Goal: Transaction & Acquisition: Purchase product/service

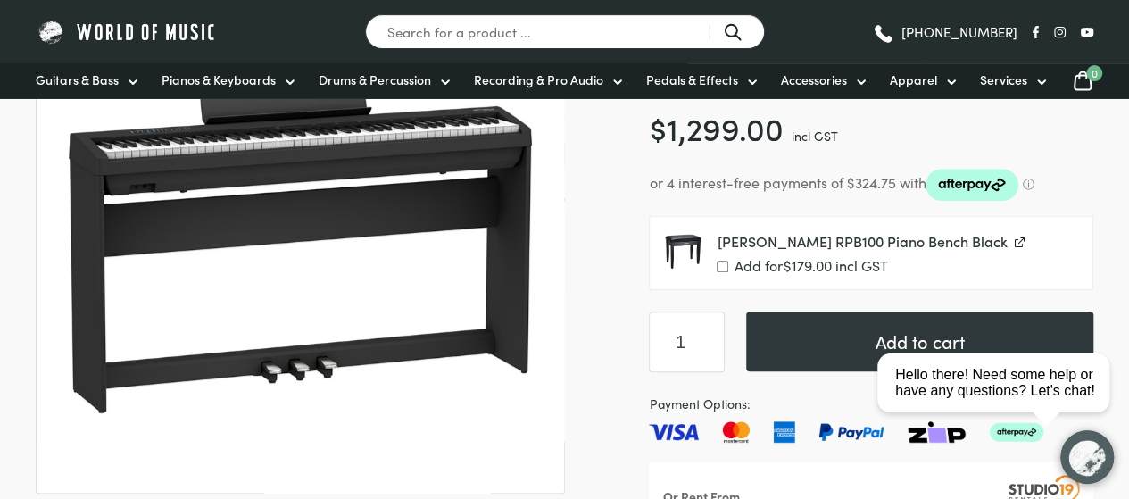
scroll to position [357, 0]
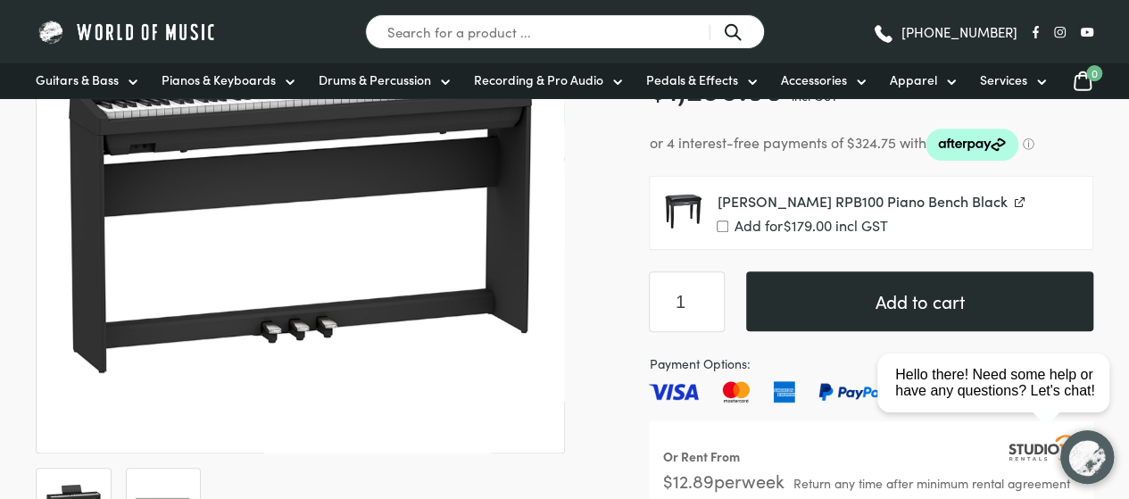
click at [899, 294] on button "Add to cart" at bounding box center [919, 301] width 347 height 60
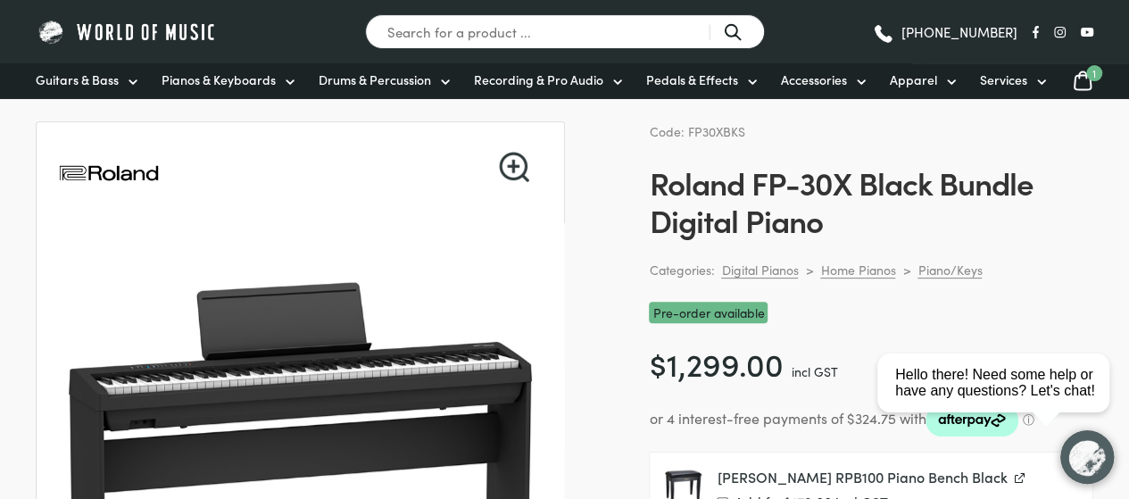
scroll to position [268, 0]
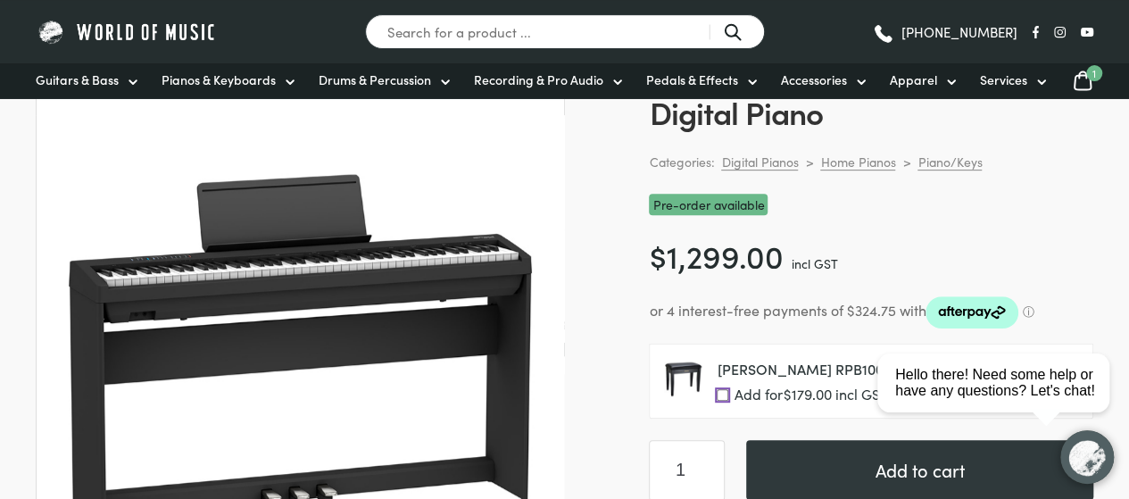
click at [721, 392] on input "Add for $ 179.00 incl GST" at bounding box center [722, 395] width 12 height 12
checkbox input "true"
click at [907, 302] on html "close Hello there! Need some help or have any questions? Let's chat!" at bounding box center [999, 302] width 259 height 0
click at [1081, 73] on icon at bounding box center [1082, 81] width 21 height 22
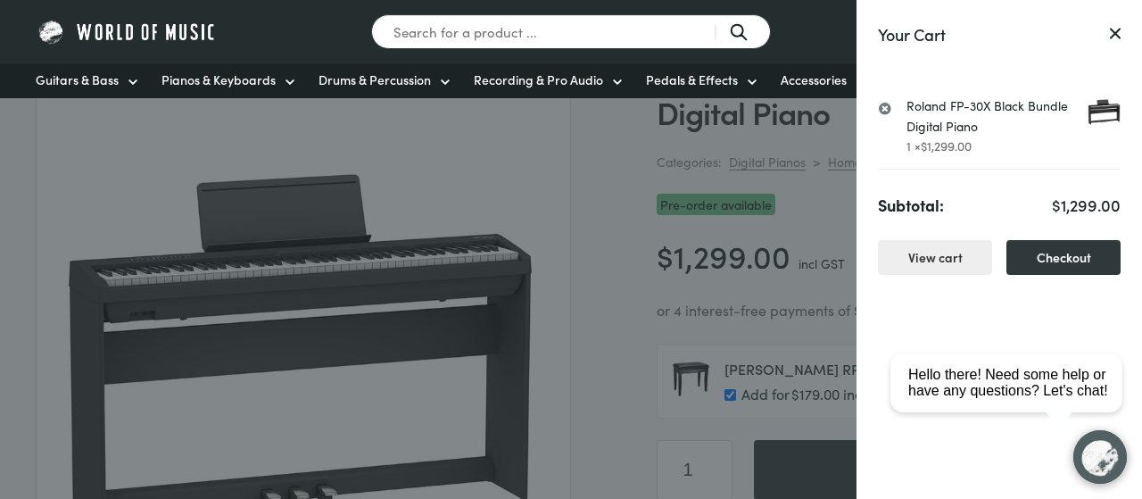
click at [834, 224] on div at bounding box center [571, 249] width 1142 height 499
click at [830, 203] on div at bounding box center [571, 249] width 1142 height 499
click at [1114, 35] on icon at bounding box center [1115, 33] width 9 height 9
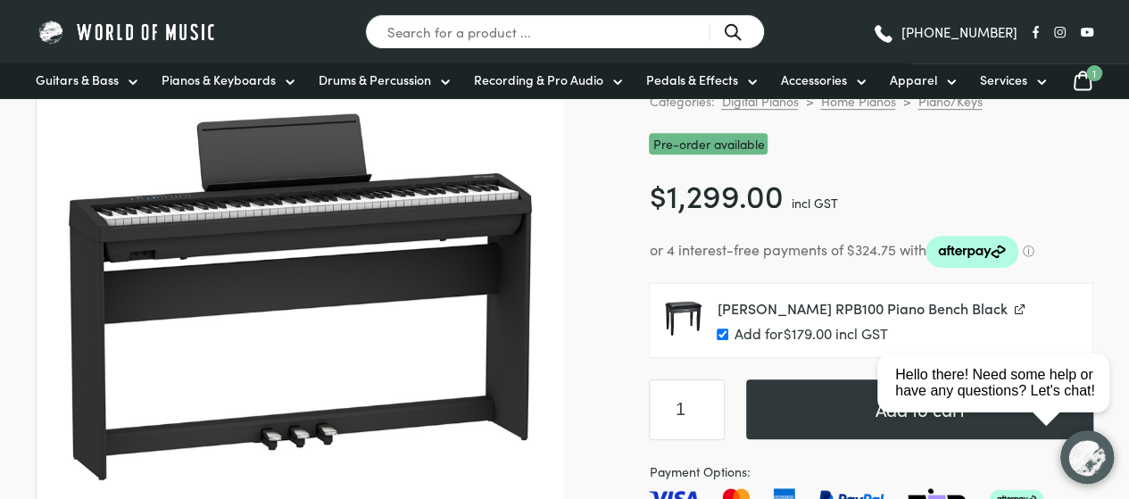
scroll to position [357, 0]
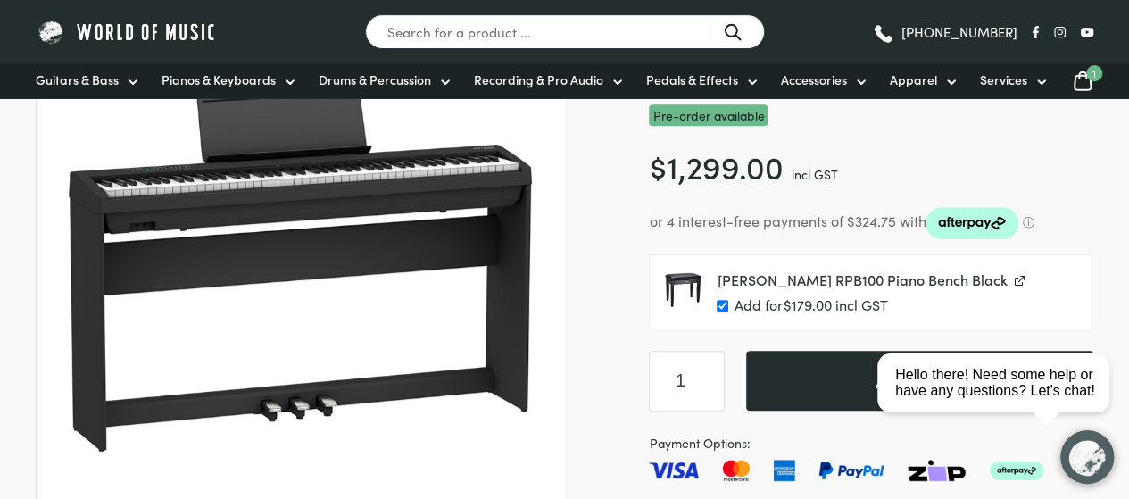
click at [857, 377] on button "Add to cart" at bounding box center [919, 381] width 347 height 60
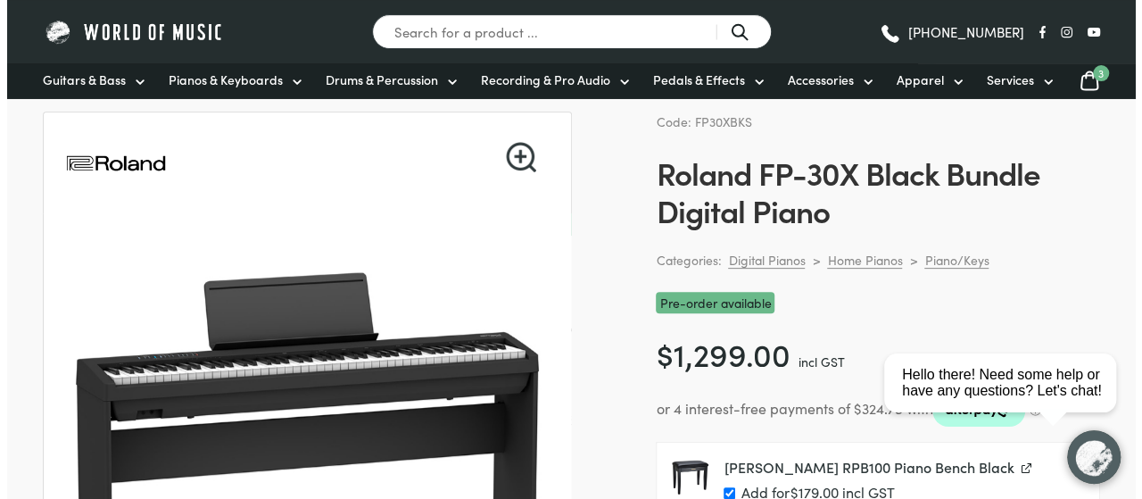
scroll to position [89, 0]
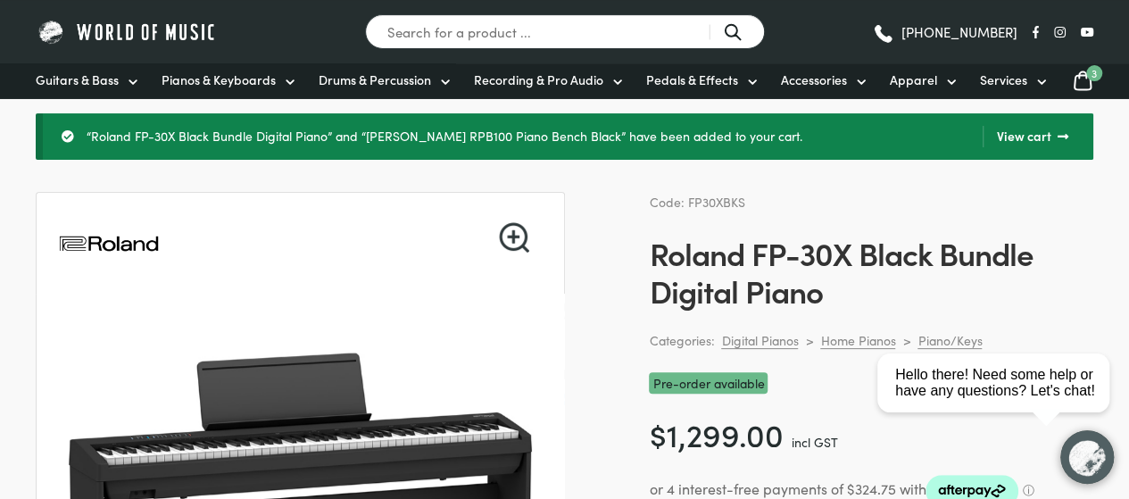
click at [1081, 87] on icon at bounding box center [1082, 81] width 21 height 22
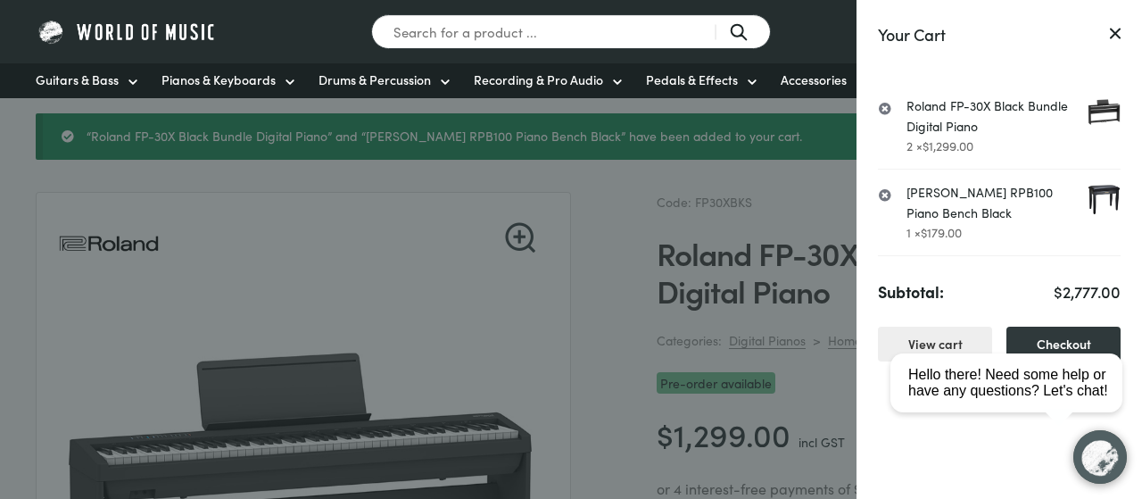
click at [956, 302] on html "close Hello there! Need some help or have any questions? Let's chat!" at bounding box center [1012, 302] width 259 height 0
click at [932, 302] on html "close Hello there! Need some help or have any questions? Let's chat!" at bounding box center [1012, 302] width 259 height 0
click at [936, 302] on html "close Hello there! Need some help or have any questions? Let's chat!" at bounding box center [1012, 302] width 259 height 0
click at [928, 302] on html "close Hello there! Need some help or have any questions? Let's chat!" at bounding box center [1012, 302] width 259 height 0
click at [1110, 318] on div "close" at bounding box center [1099, 318] width 37 height 19
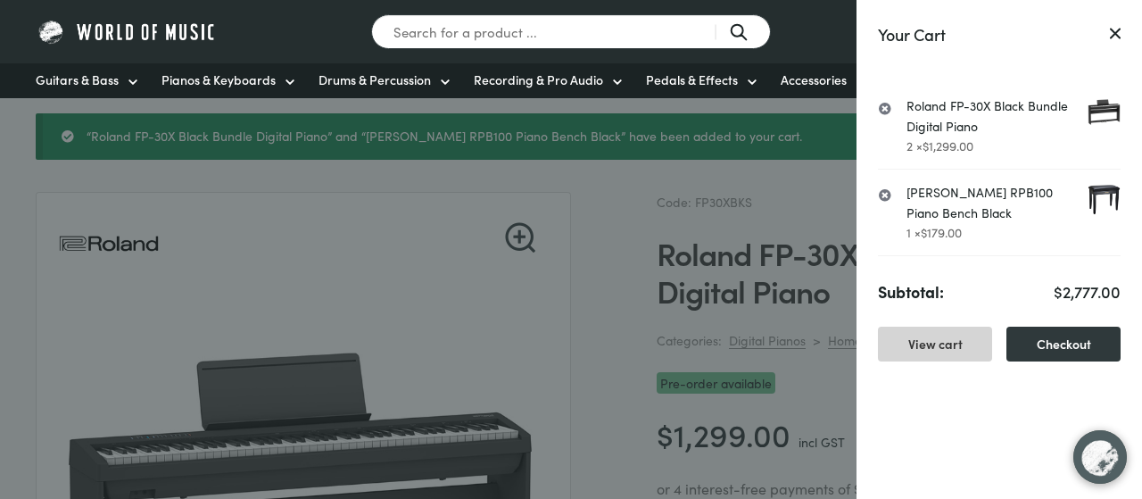
click at [949, 342] on link "View cart" at bounding box center [935, 344] width 114 height 35
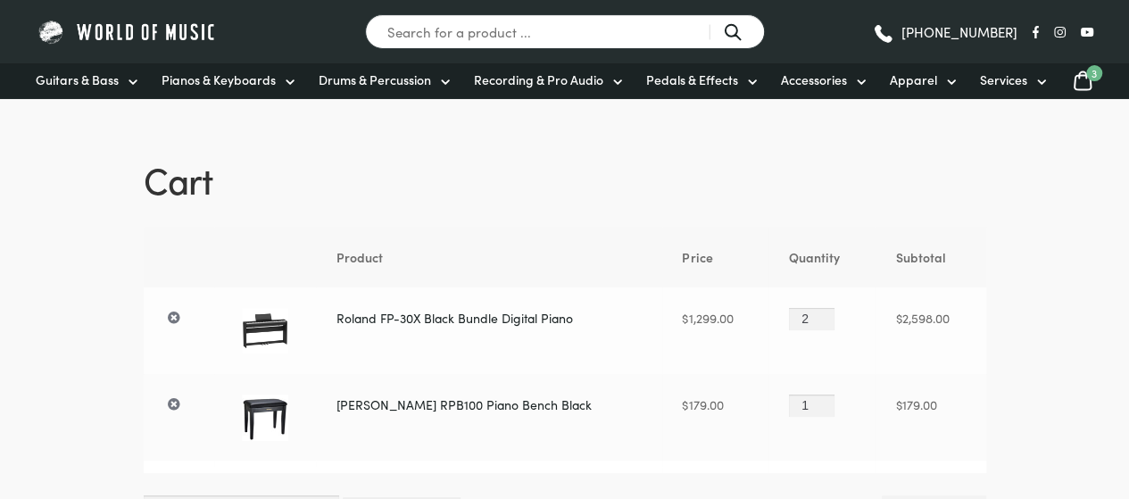
scroll to position [89, 0]
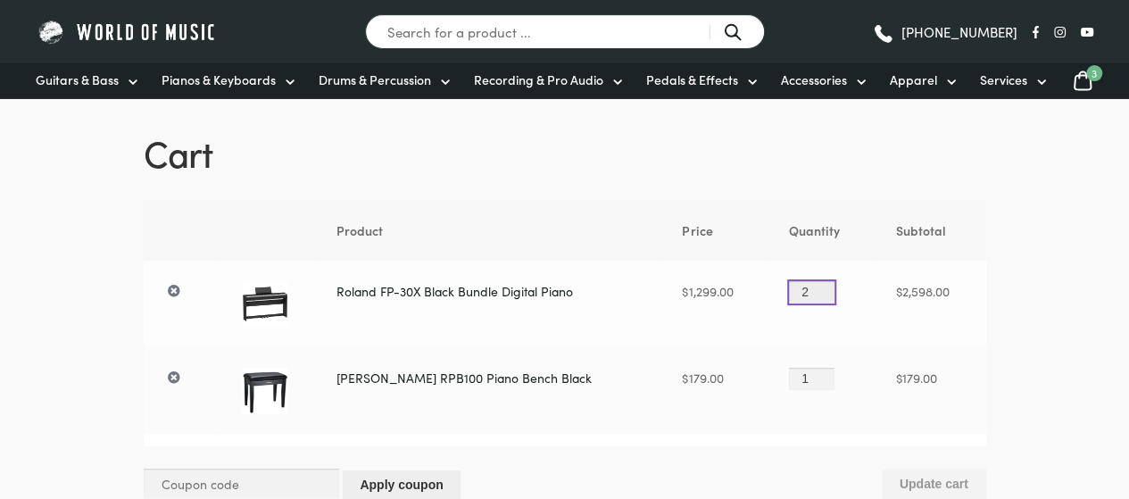
click at [804, 288] on input "2" at bounding box center [812, 292] width 46 height 22
type input "1"
click at [817, 297] on input "1" at bounding box center [812, 292] width 46 height 22
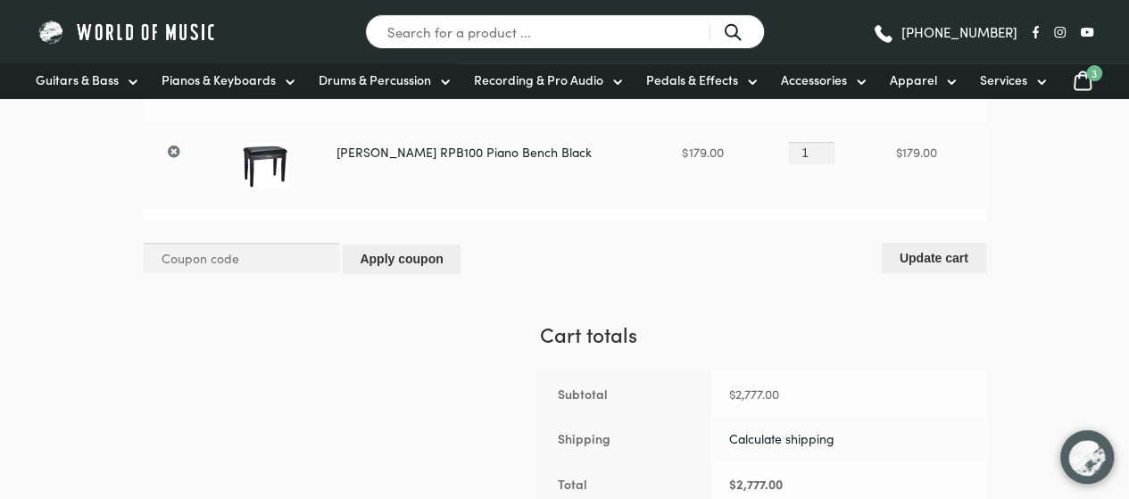
scroll to position [357, 0]
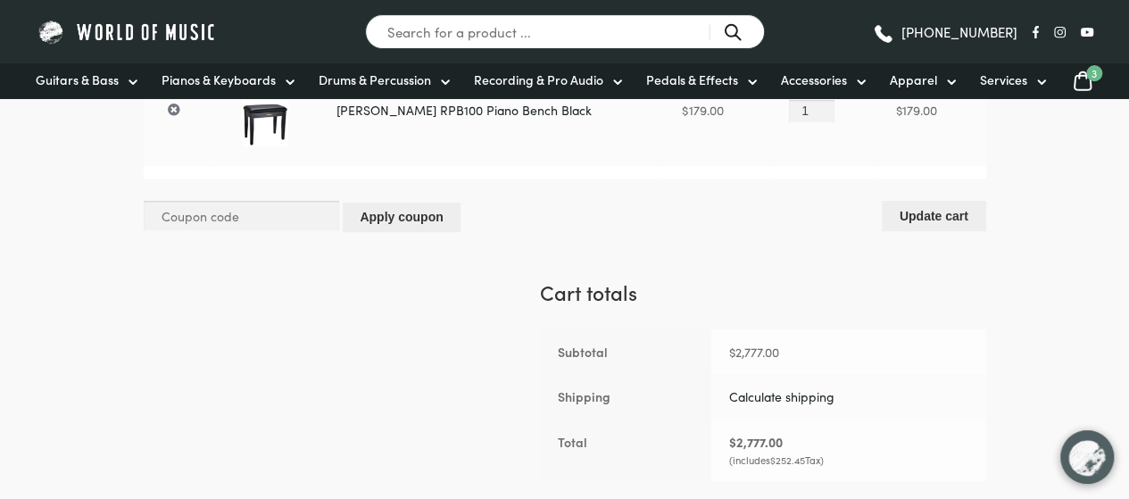
click at [947, 211] on button "Update cart" at bounding box center [934, 215] width 104 height 29
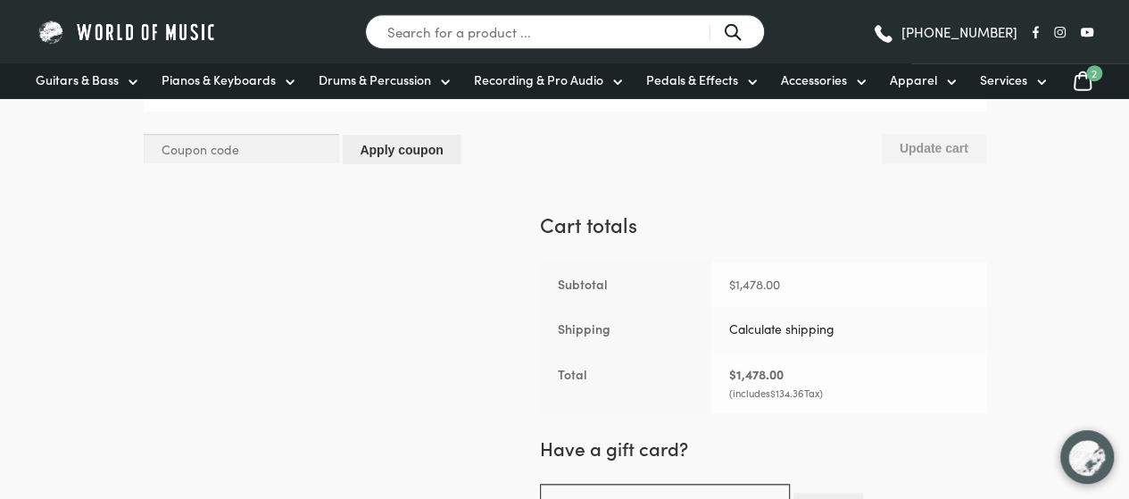
scroll to position [625, 0]
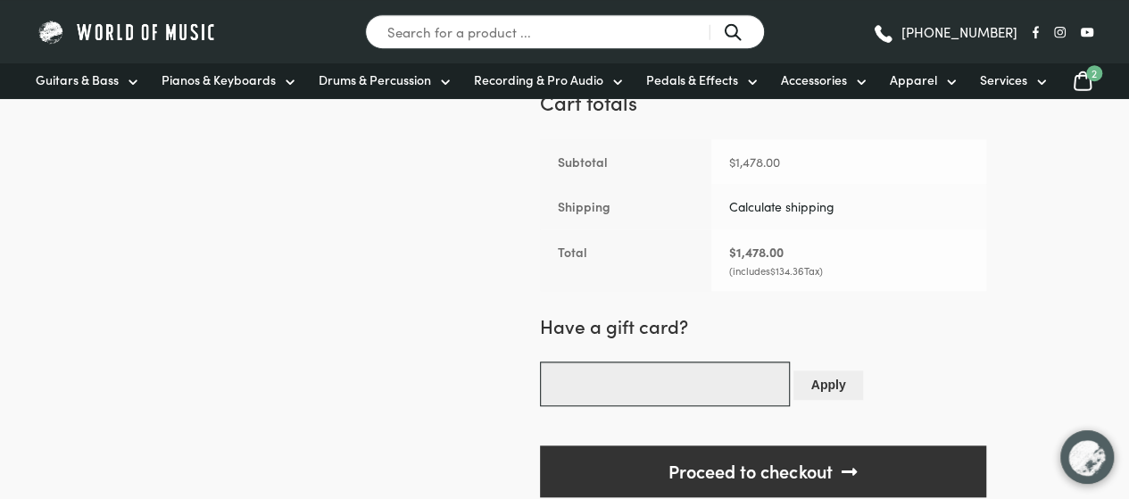
click at [745, 385] on input "text" at bounding box center [665, 383] width 250 height 45
click at [902, 329] on h4 "Have a gift card?" at bounding box center [763, 326] width 446 height 26
click at [618, 395] on input "text" at bounding box center [665, 383] width 250 height 45
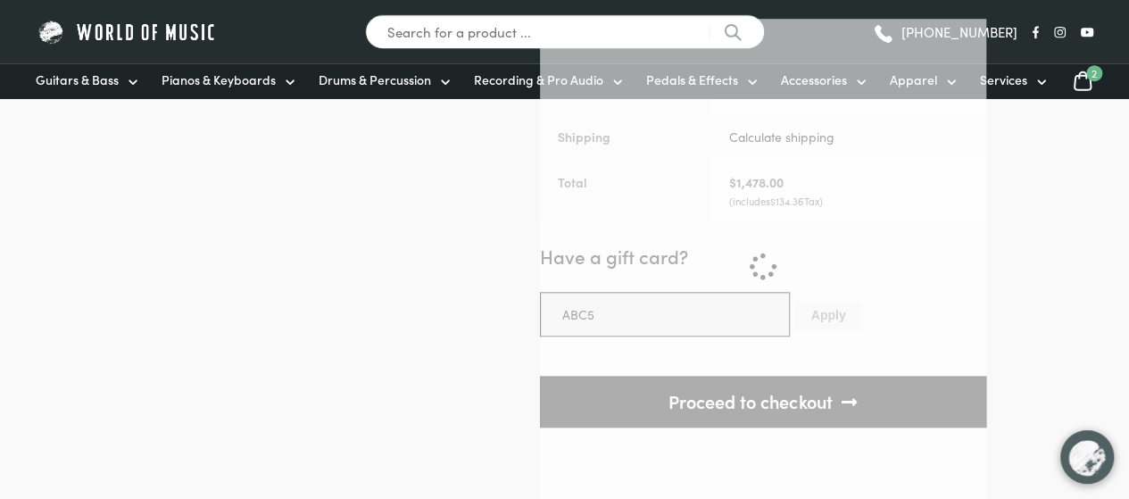
scroll to position [803, 0]
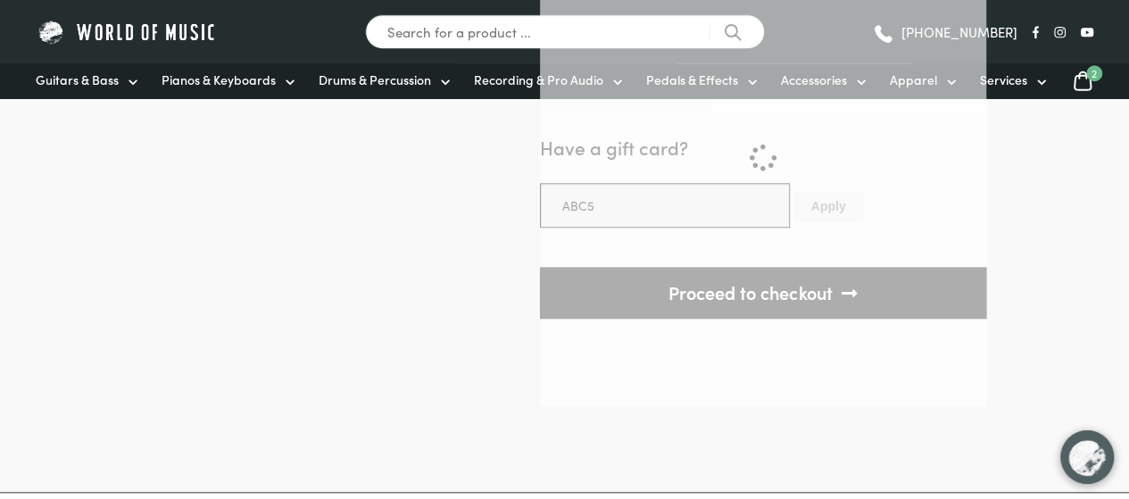
type input "ABC5"
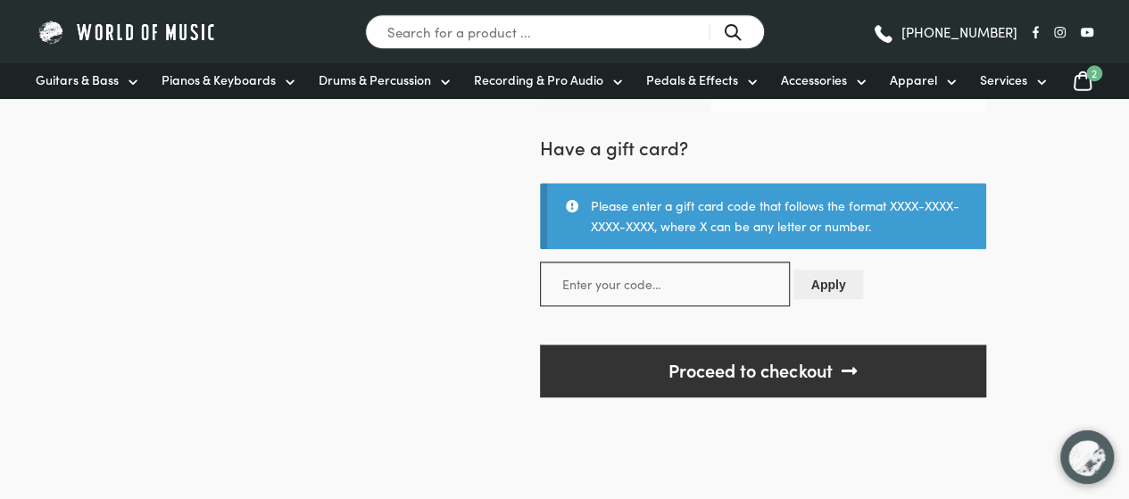
click at [1049, 291] on body "Our Piano and Drum showroom is currently under renovation and will re-open 1st …" at bounding box center [564, 350] width 1129 height 2306
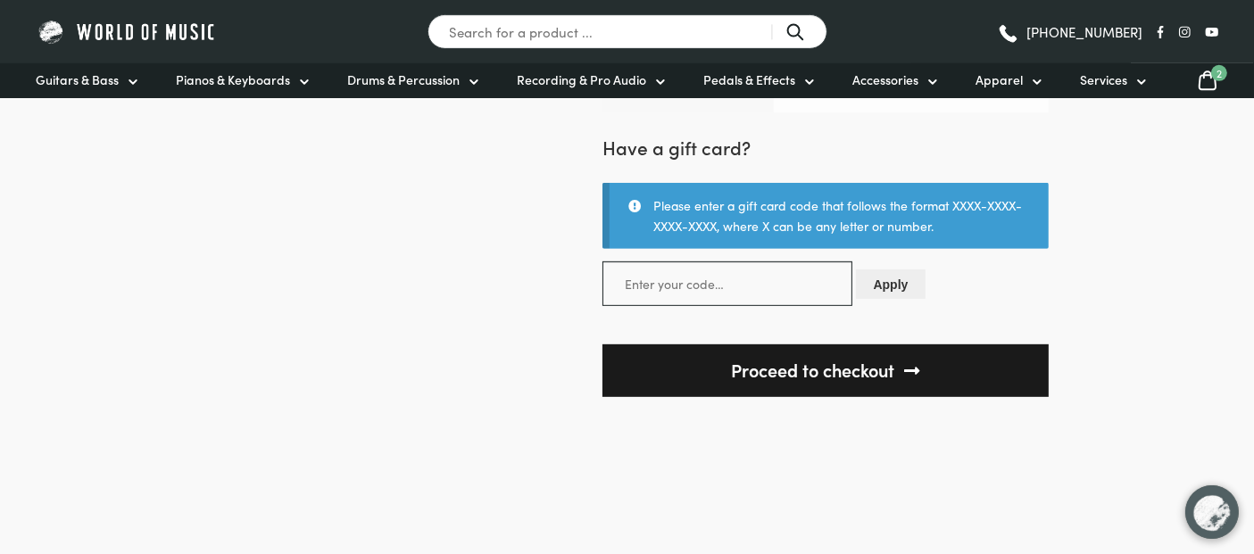
click at [807, 373] on link "Proceed to checkout" at bounding box center [825, 370] width 446 height 53
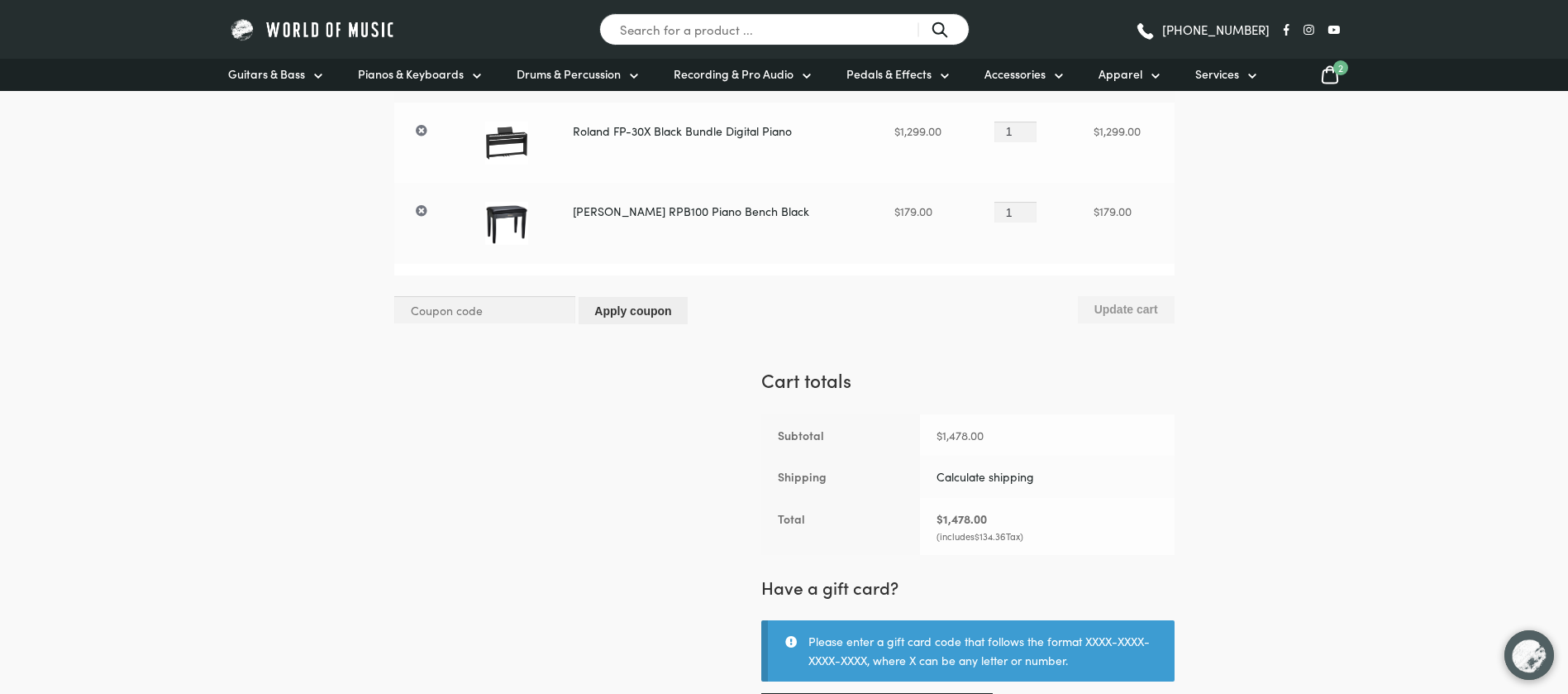
scroll to position [170, 0]
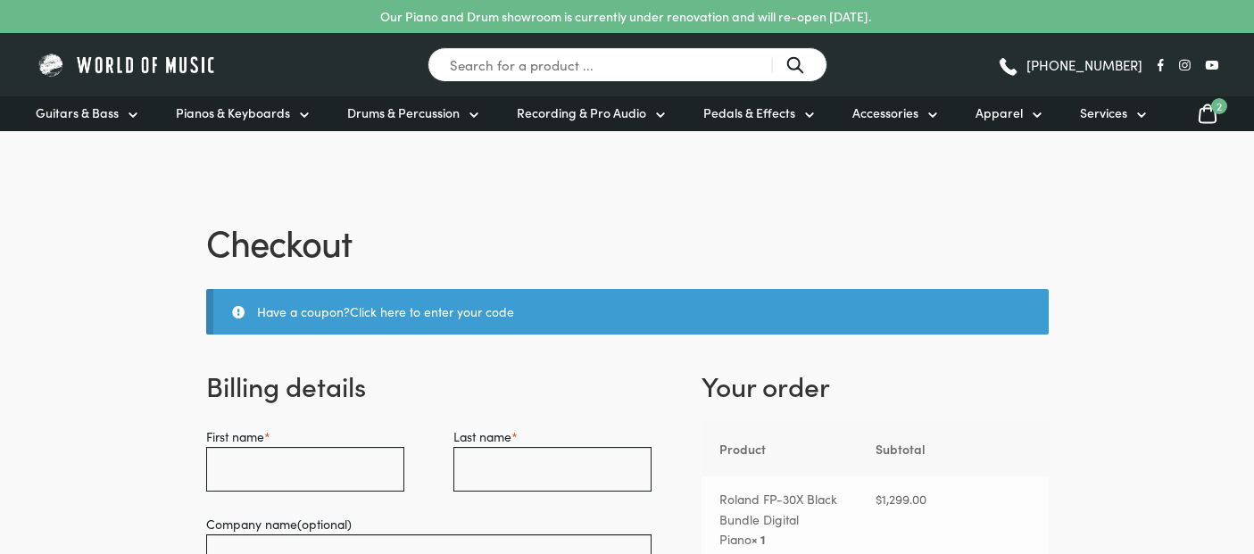
select select "VIC"
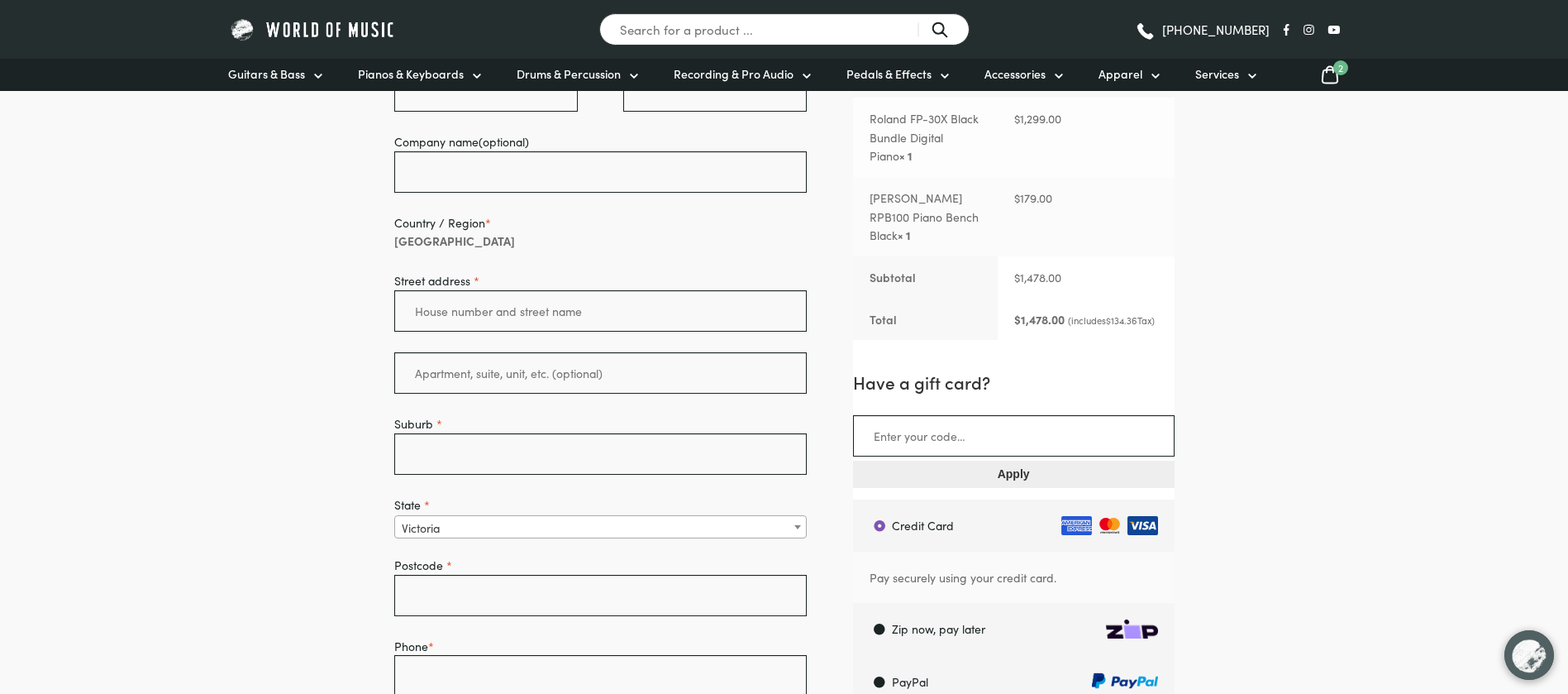
scroll to position [496, 0]
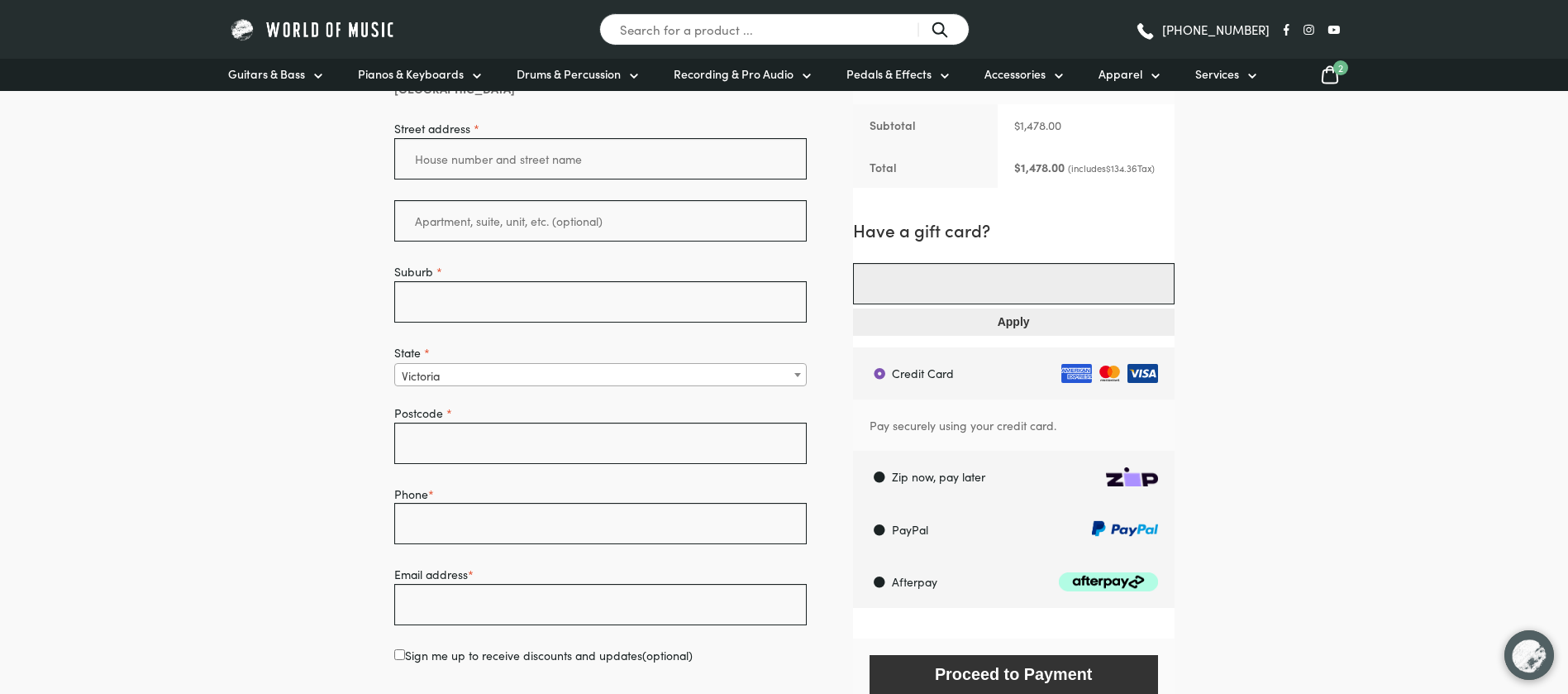
click at [1062, 291] on input "Checkout" at bounding box center [1013, 284] width 321 height 42
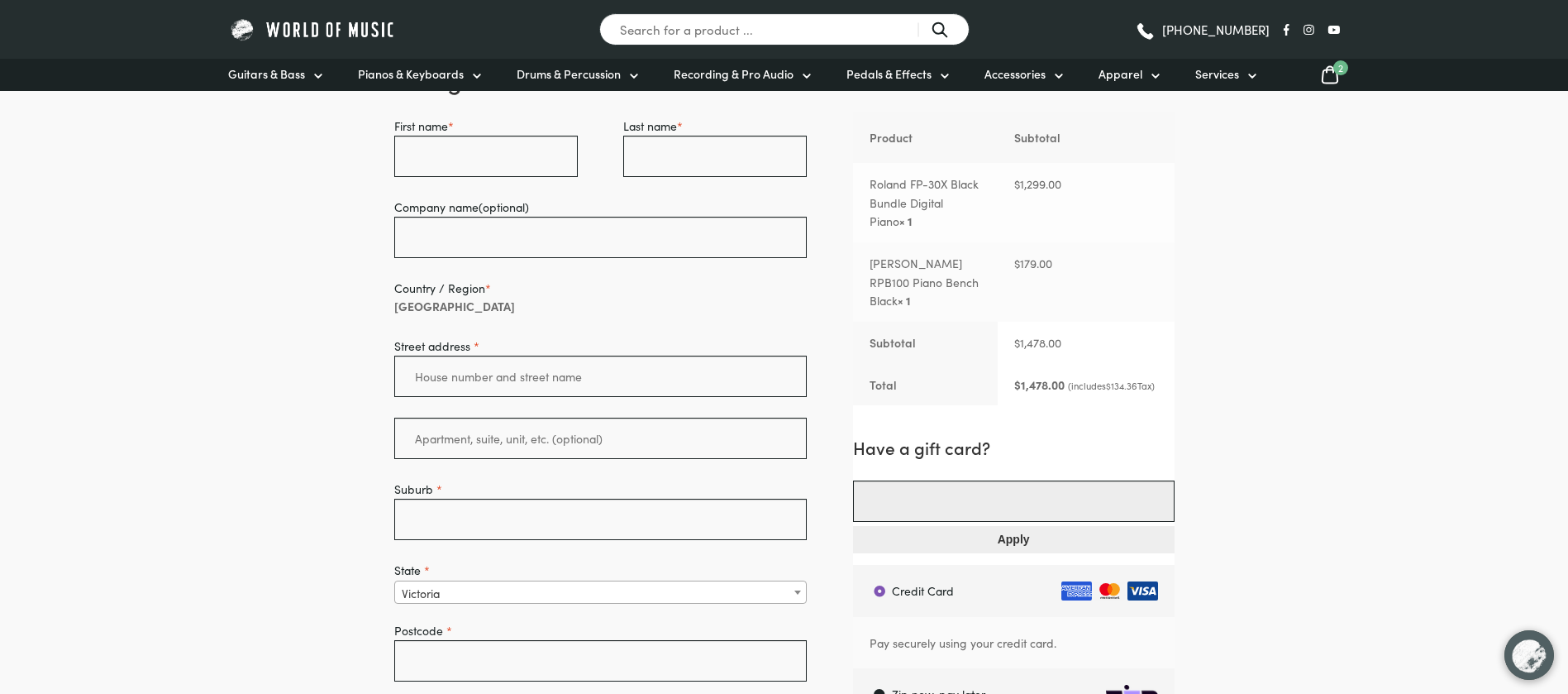
scroll to position [248, 0]
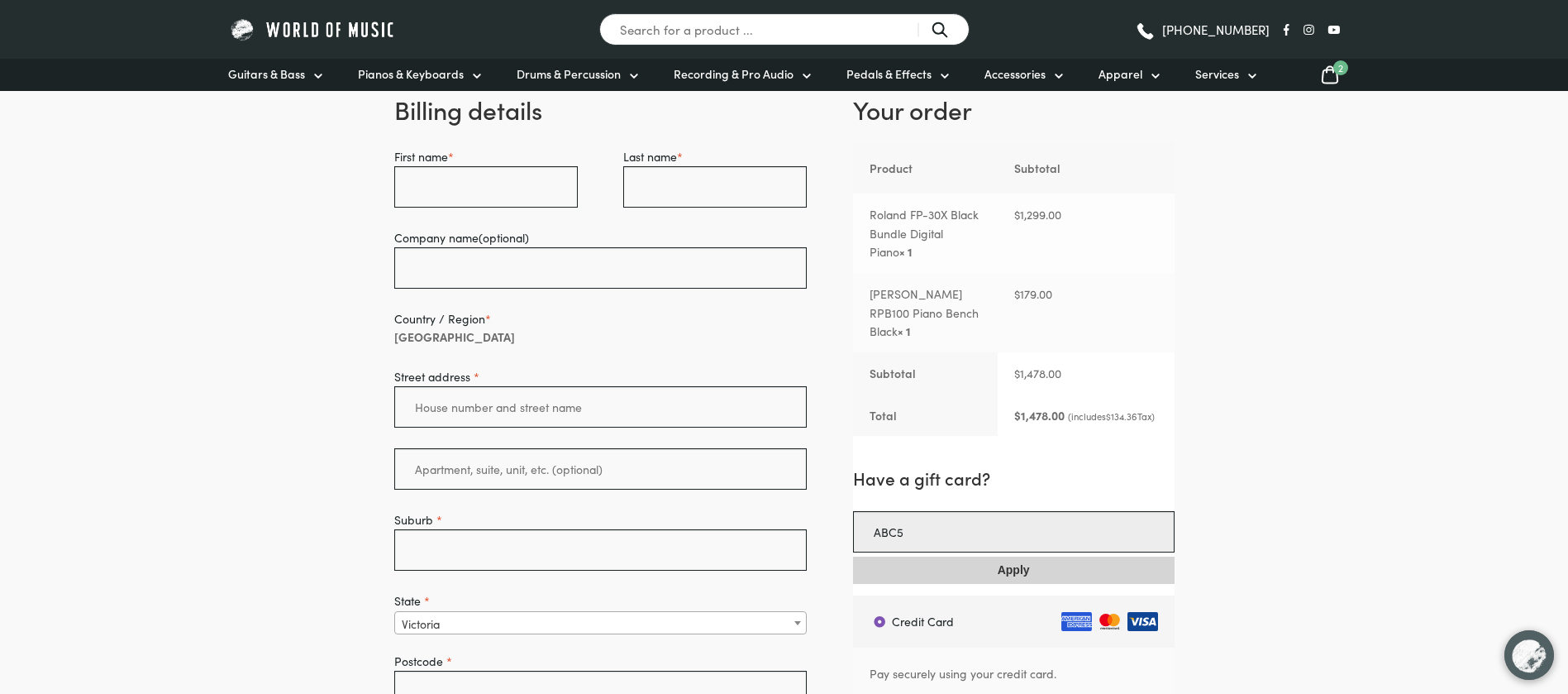
type input "ABC5"
click at [1017, 512] on button "Apply" at bounding box center [1013, 569] width 321 height 27
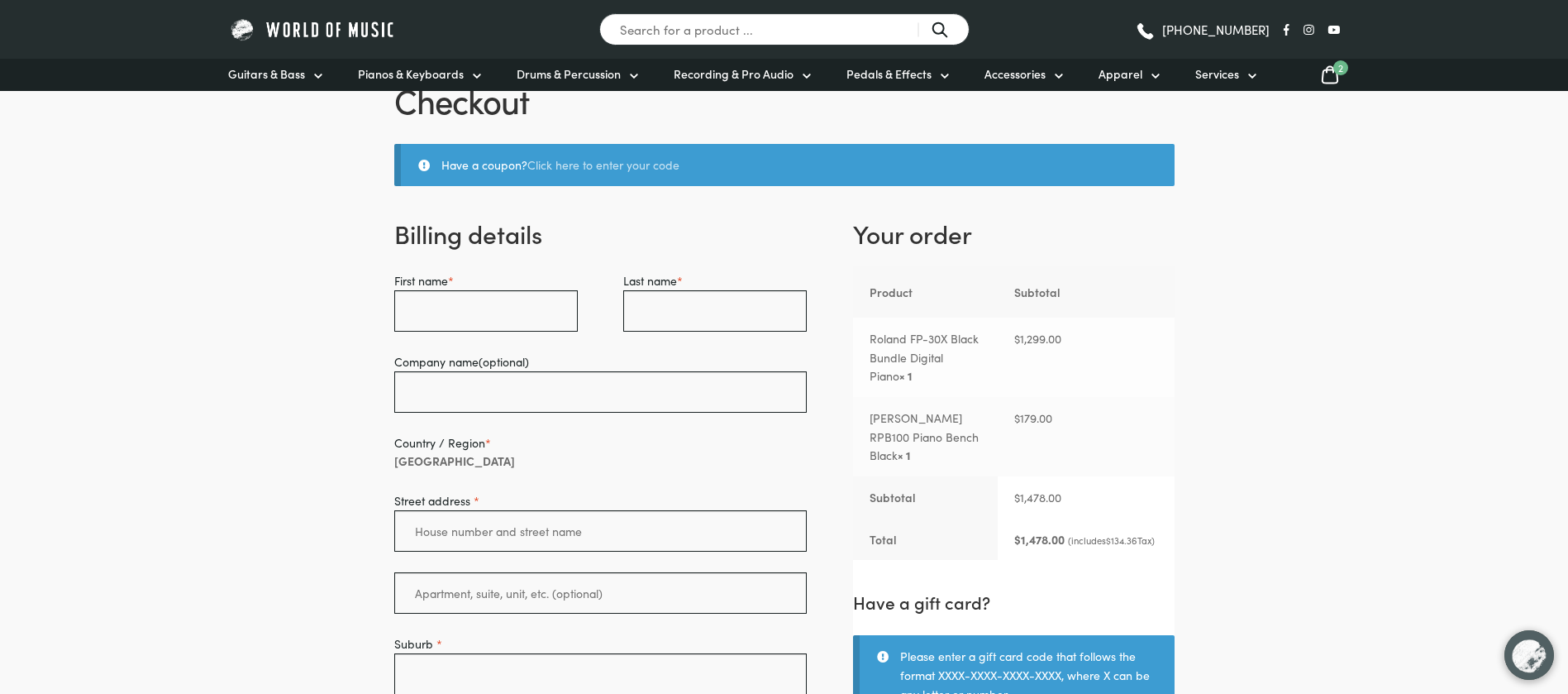
click at [575, 165] on link "Click here to enter your code" at bounding box center [603, 165] width 152 height 17
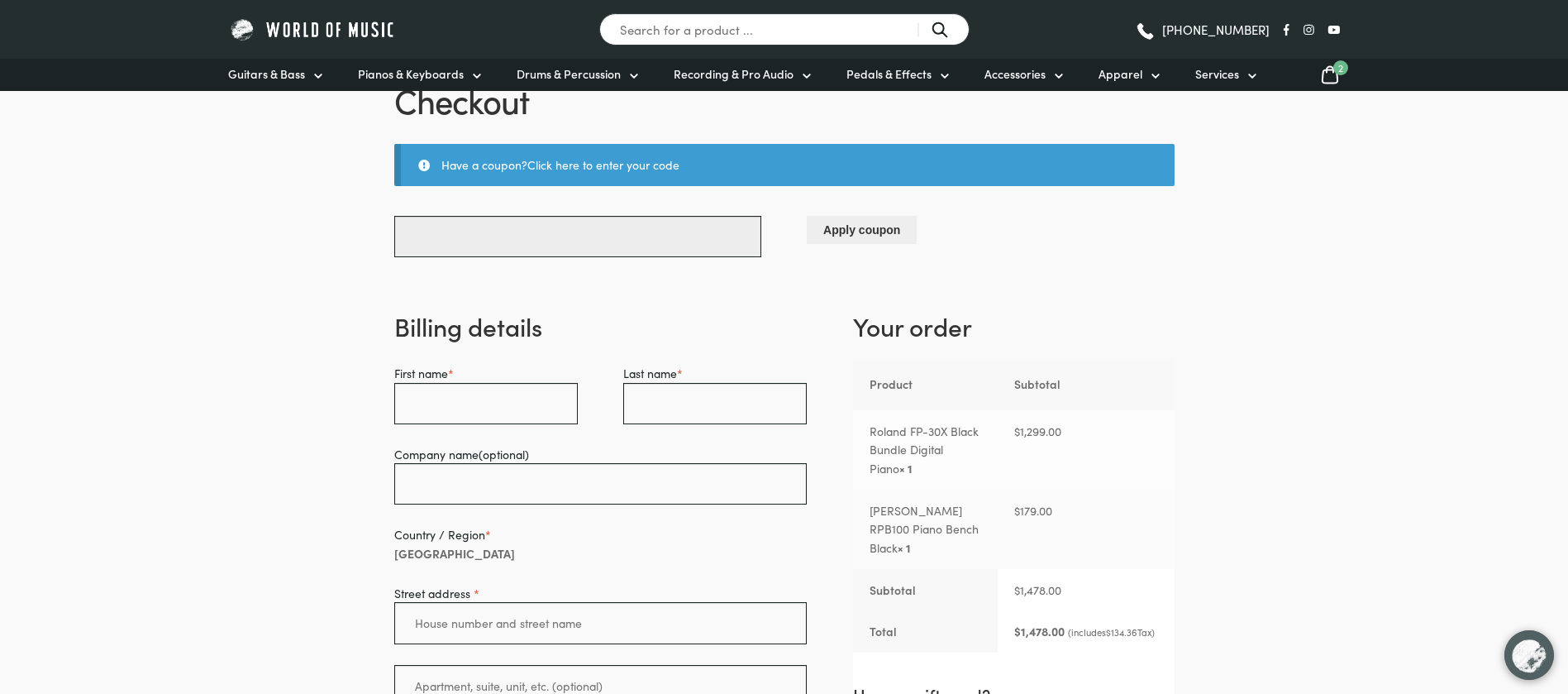
click at [568, 224] on input "Coupon:" at bounding box center [578, 236] width 367 height 42
type input "ABC5"
click at [873, 238] on button "Apply coupon" at bounding box center [861, 229] width 110 height 27
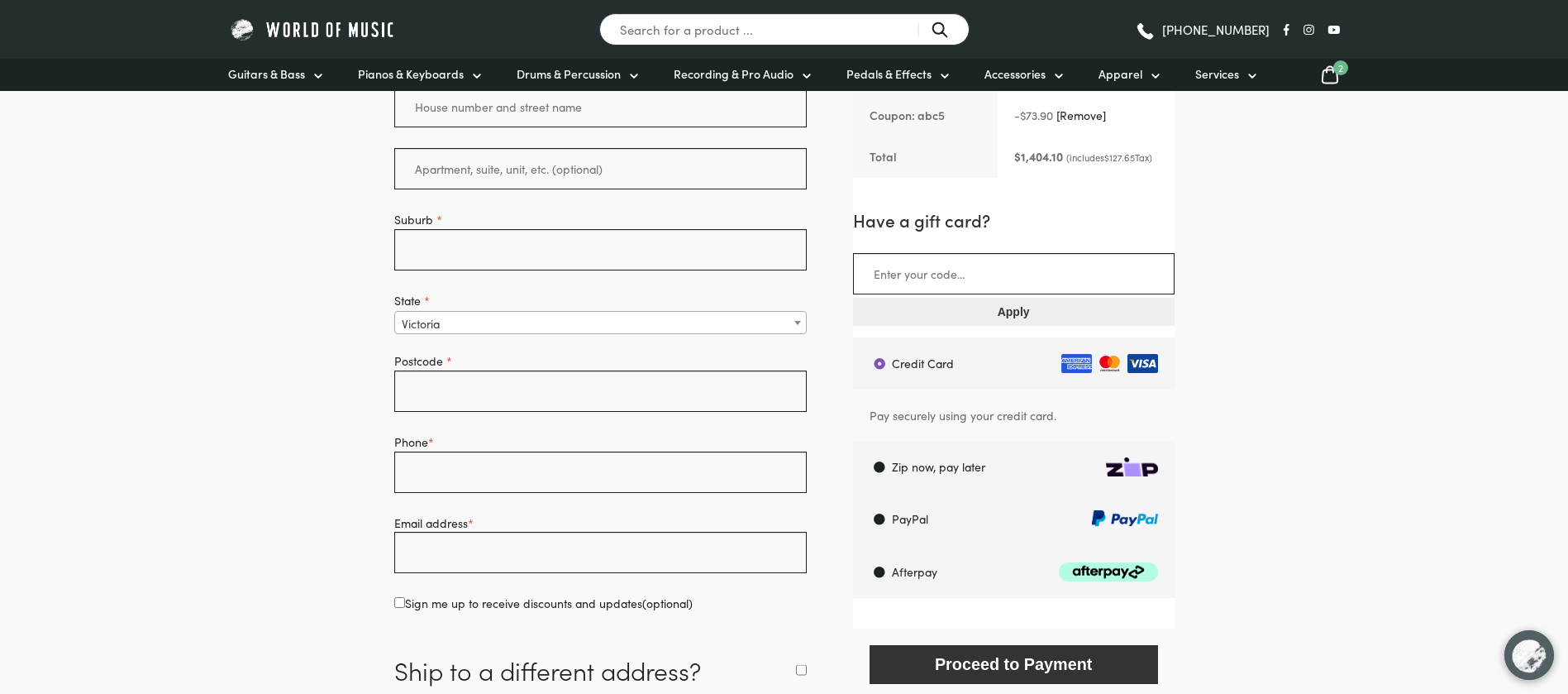
scroll to position [0, 0]
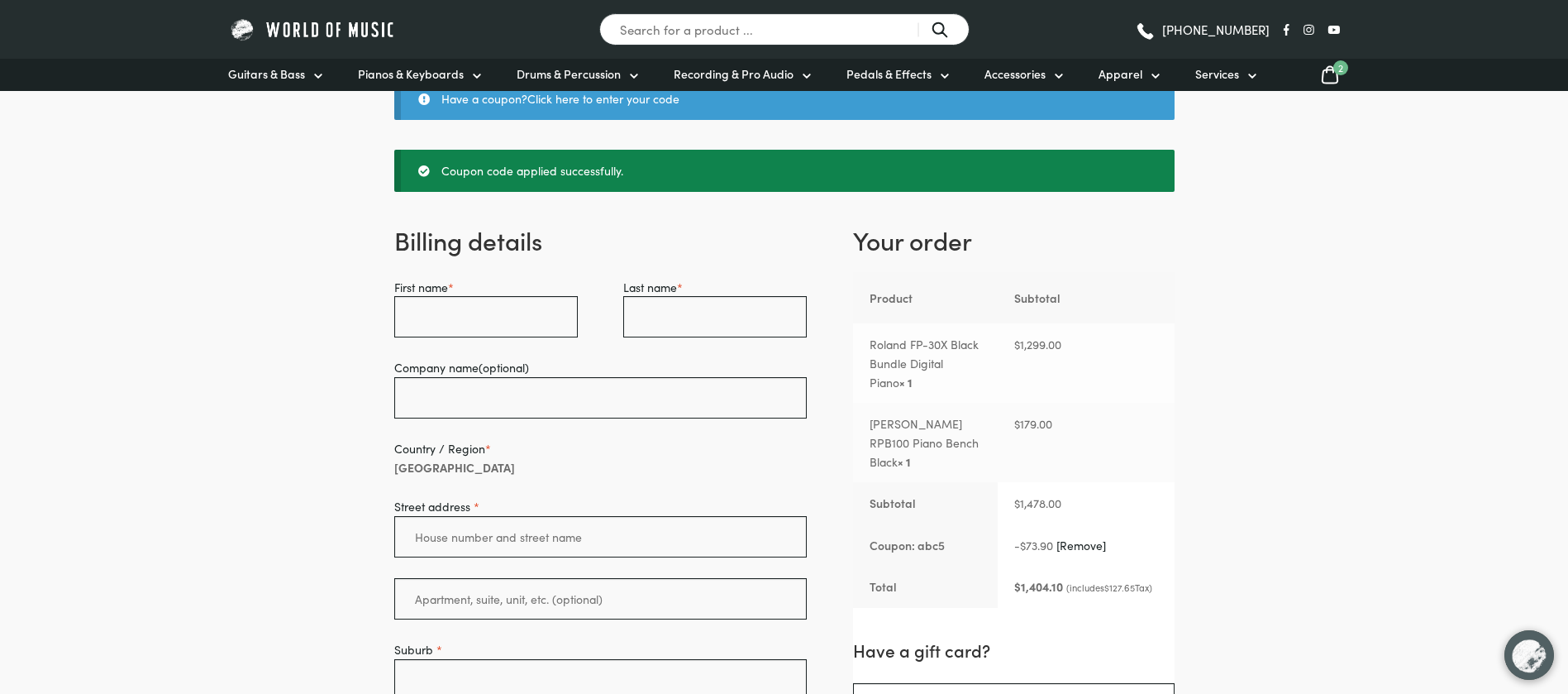
scroll to position [248, 0]
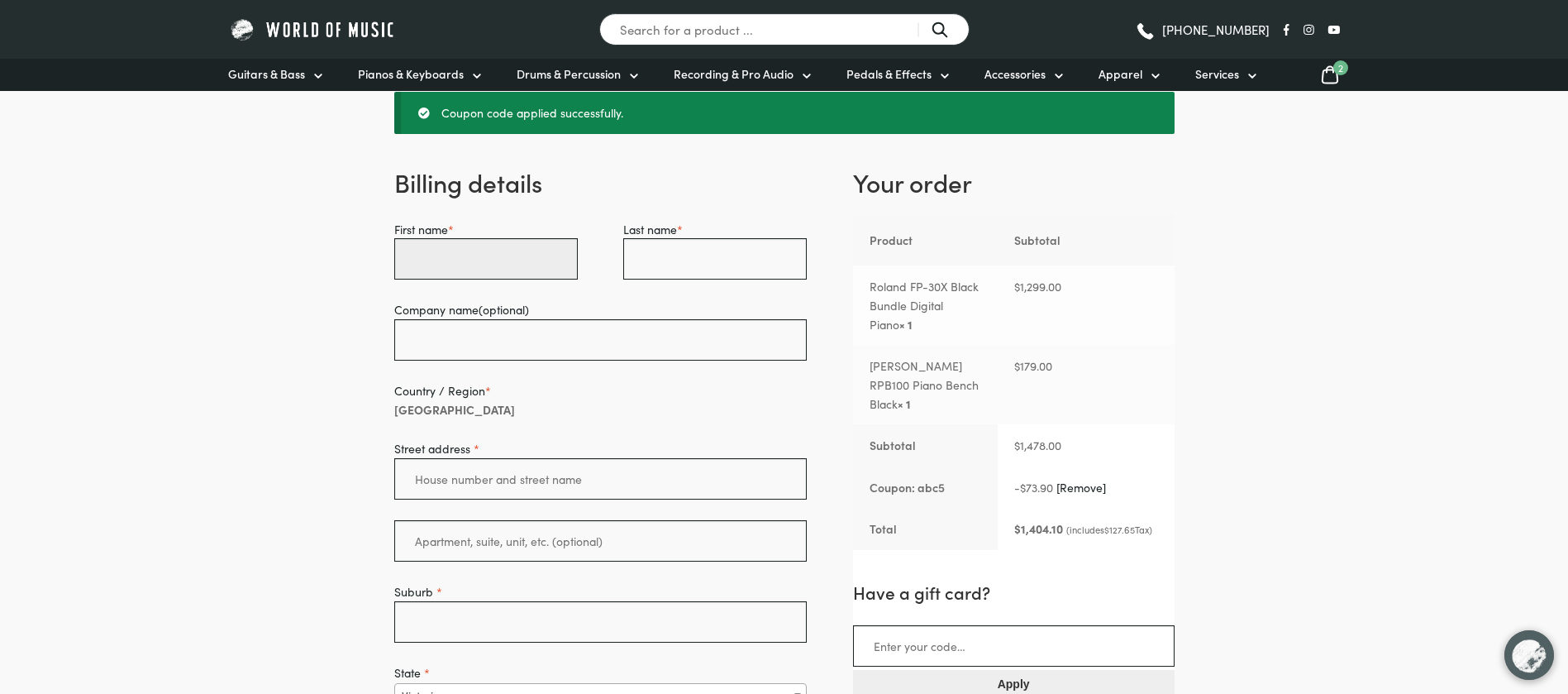
click at [458, 260] on input "First name *" at bounding box center [486, 259] width 183 height 42
type input "Lynn"
type input "Nguyen"
type input "Scope"
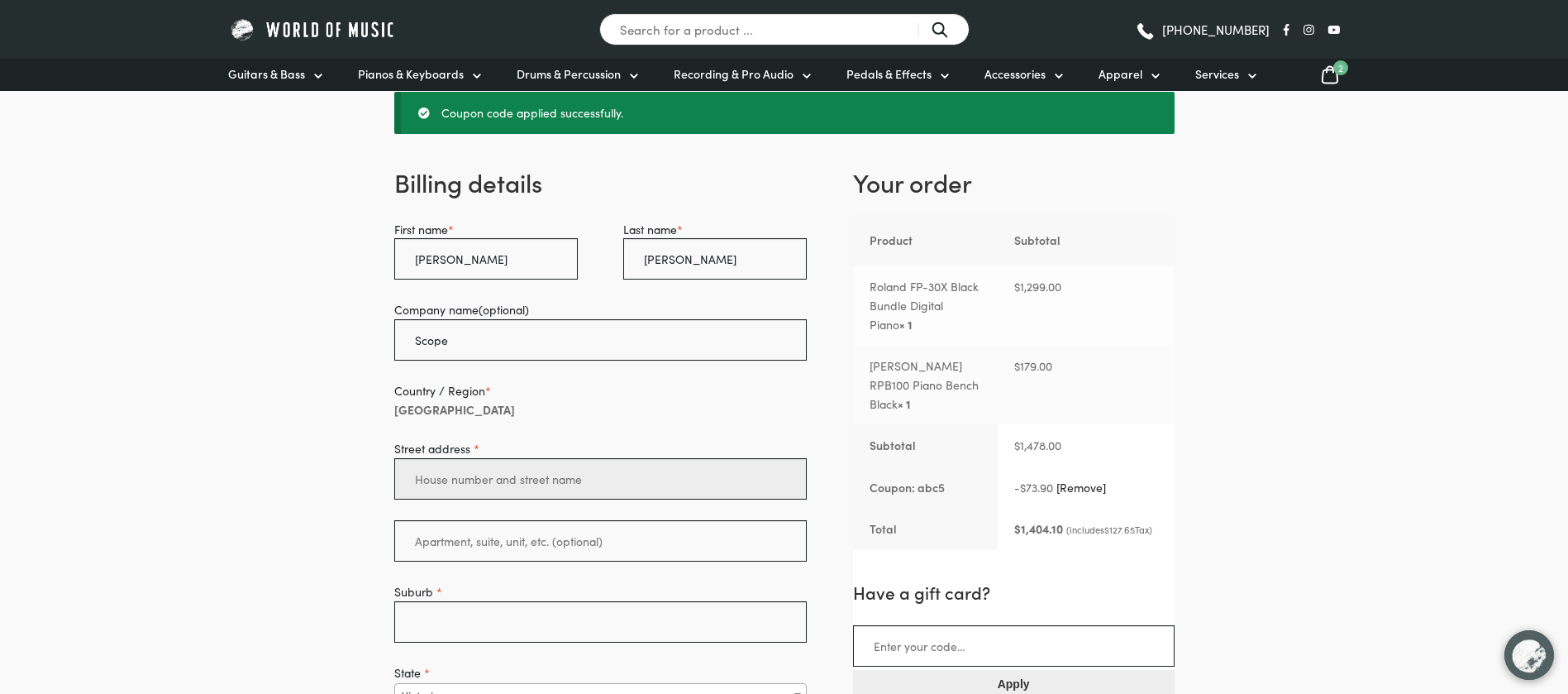
type input "[STREET_ADDRESS][PERSON_NAME]"
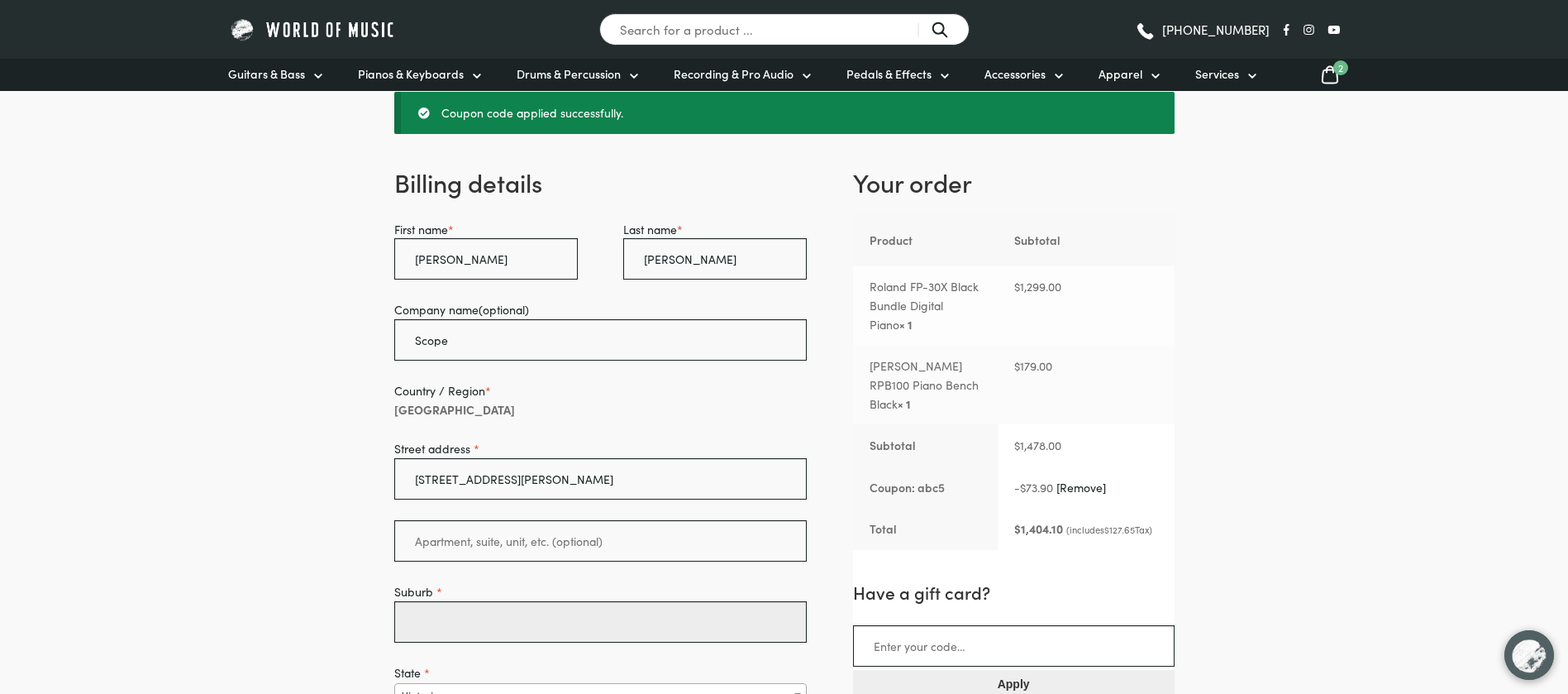
type input "Beaumaris"
type input "3193"
type input "0478742662"
type input "[EMAIL_ADDRESS][DOMAIN_NAME]"
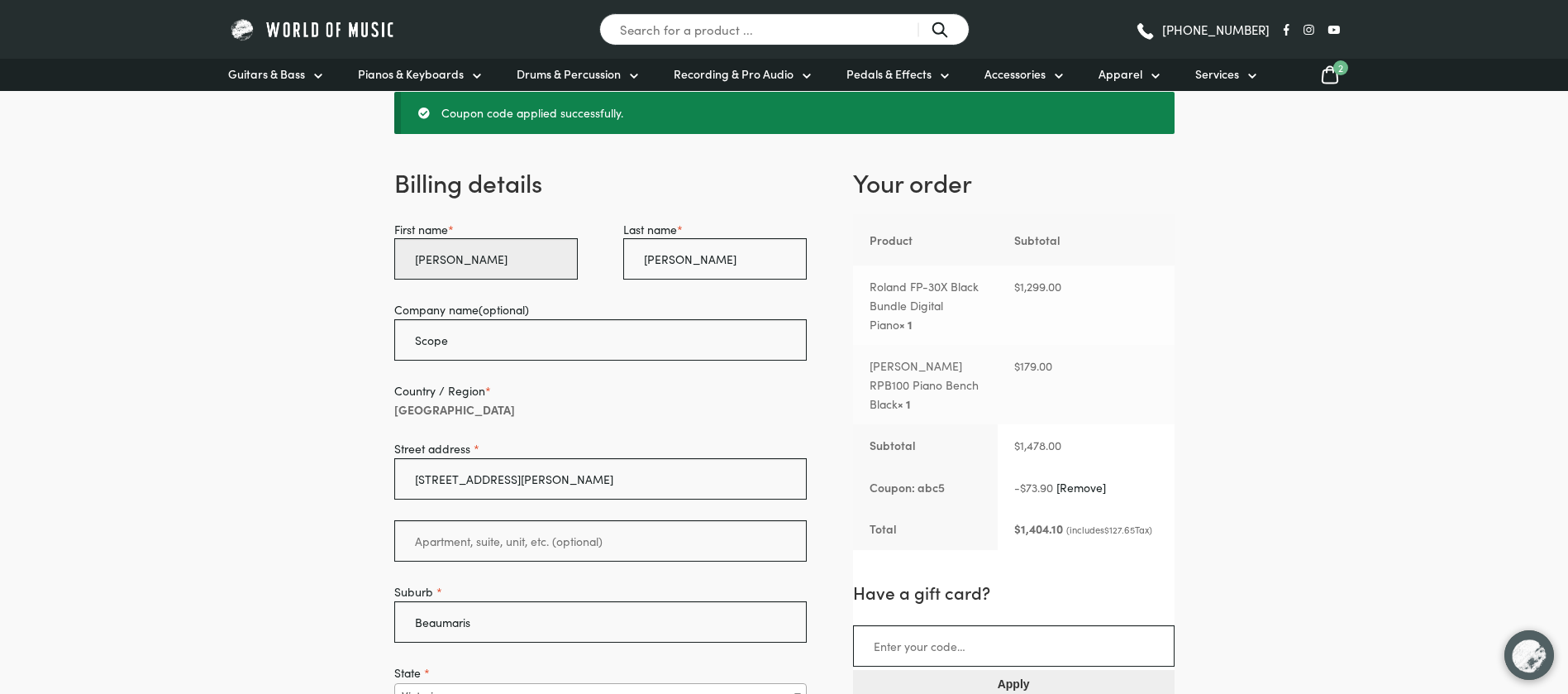
scroll to position [260, 0]
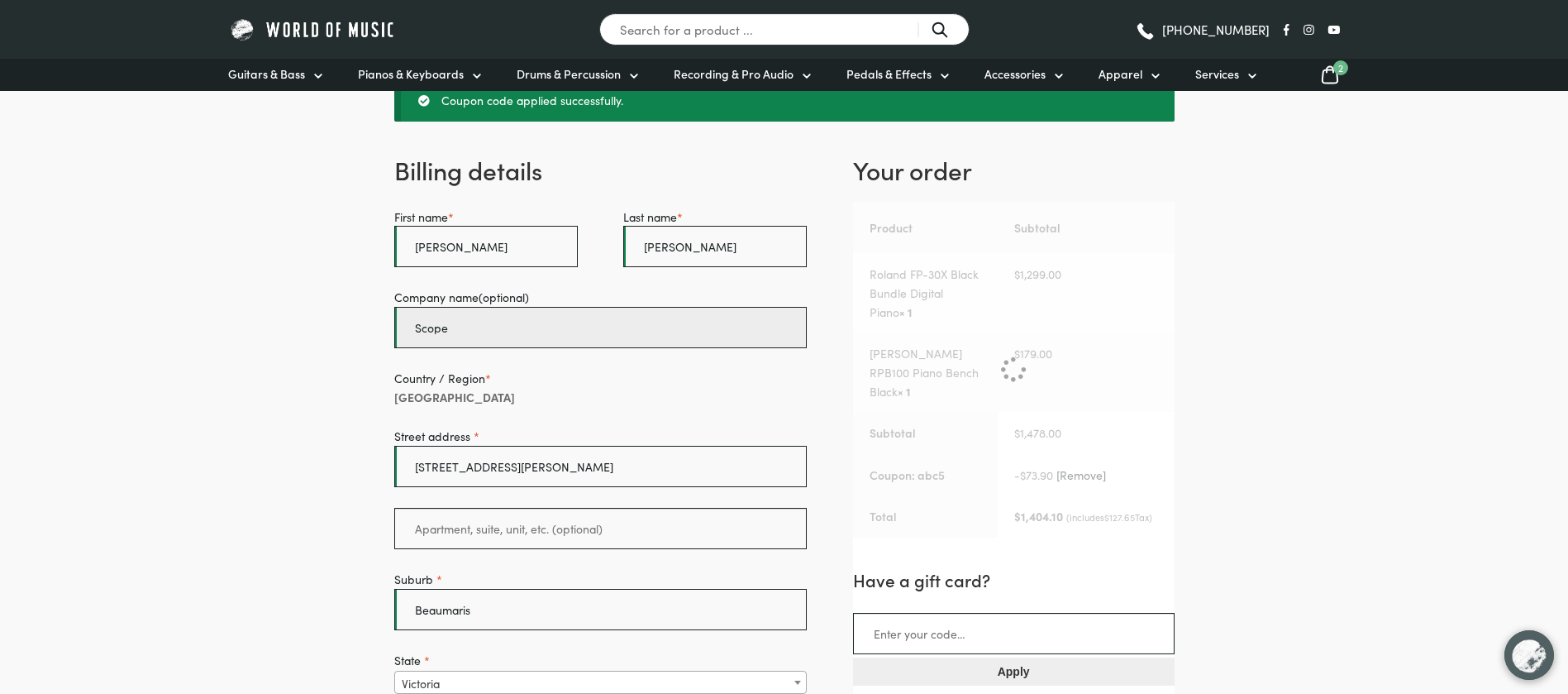
drag, startPoint x: 492, startPoint y: 318, endPoint x: 181, endPoint y: 317, distance: 311.0
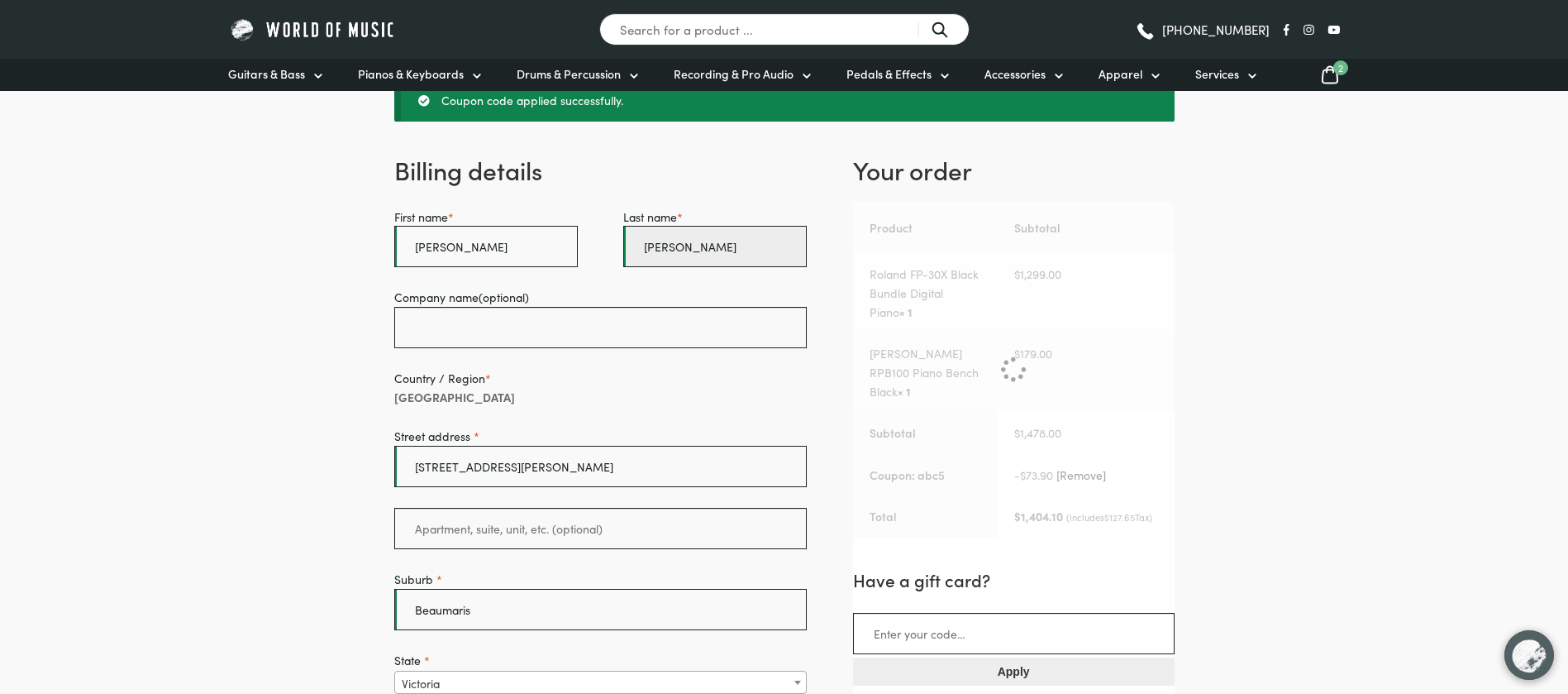
click at [771, 253] on input "Nguyen" at bounding box center [715, 246] width 183 height 42
type input "N"
type input "Cortes"
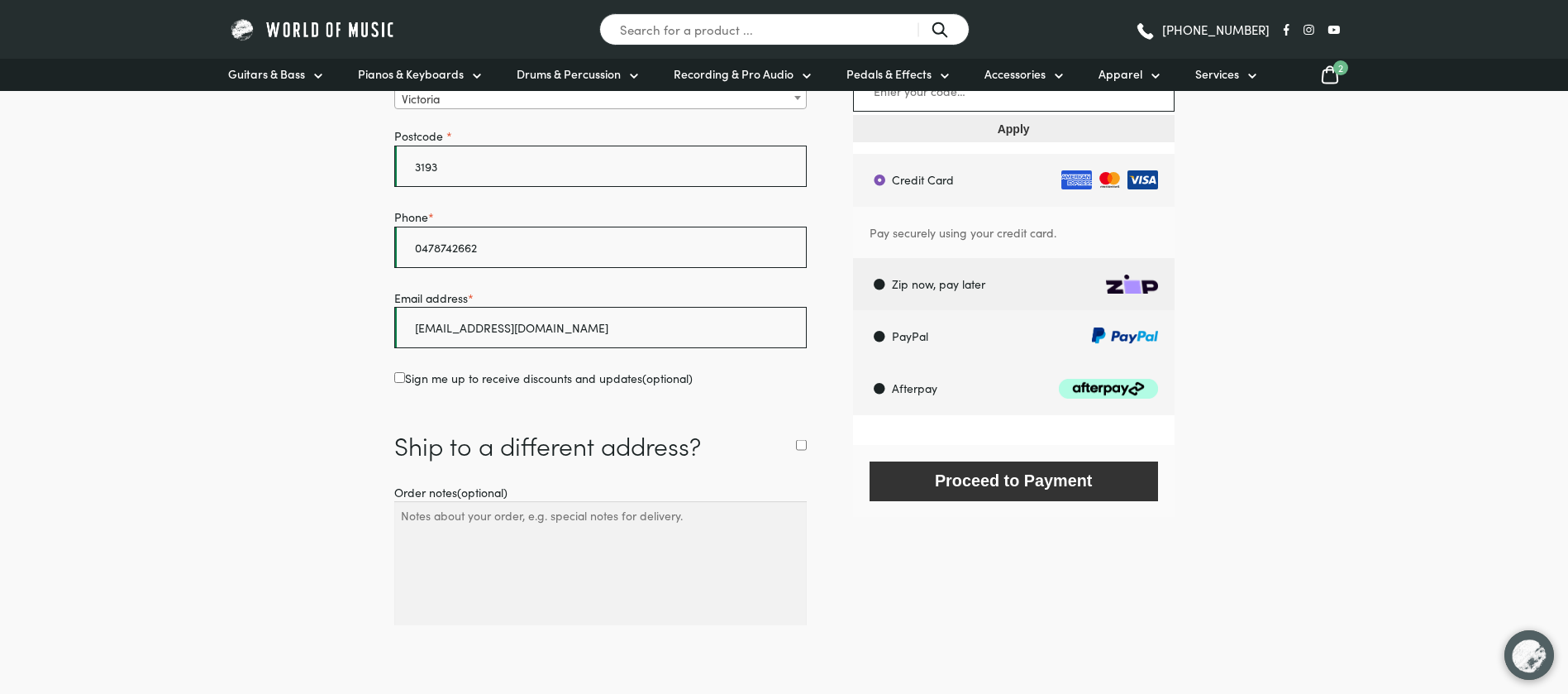
scroll to position [880, 0]
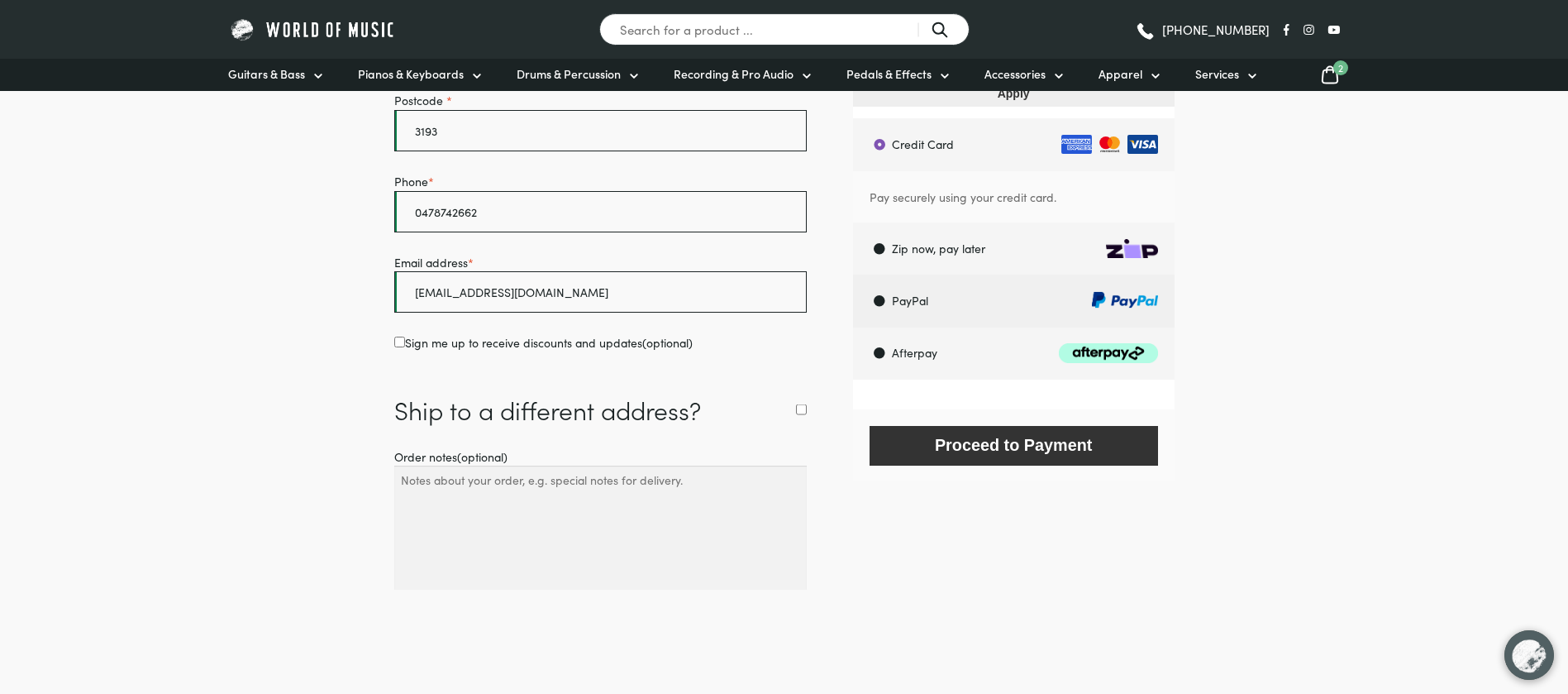
click at [1091, 288] on label "PayPal" at bounding box center [1015, 300] width 317 height 52
click at [853, 274] on input "PayPal" at bounding box center [852, 273] width 1 height 1
radio input "true"
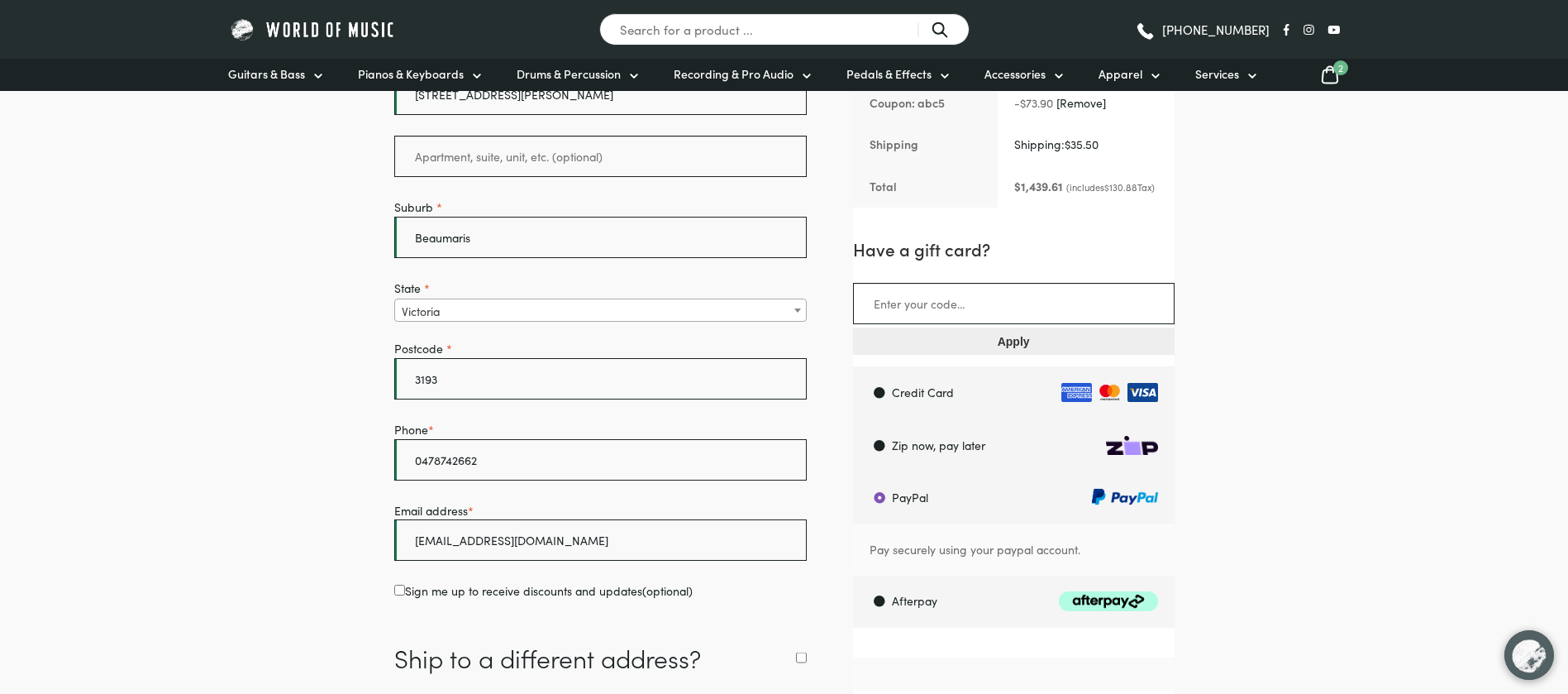
scroll to position [756, 0]
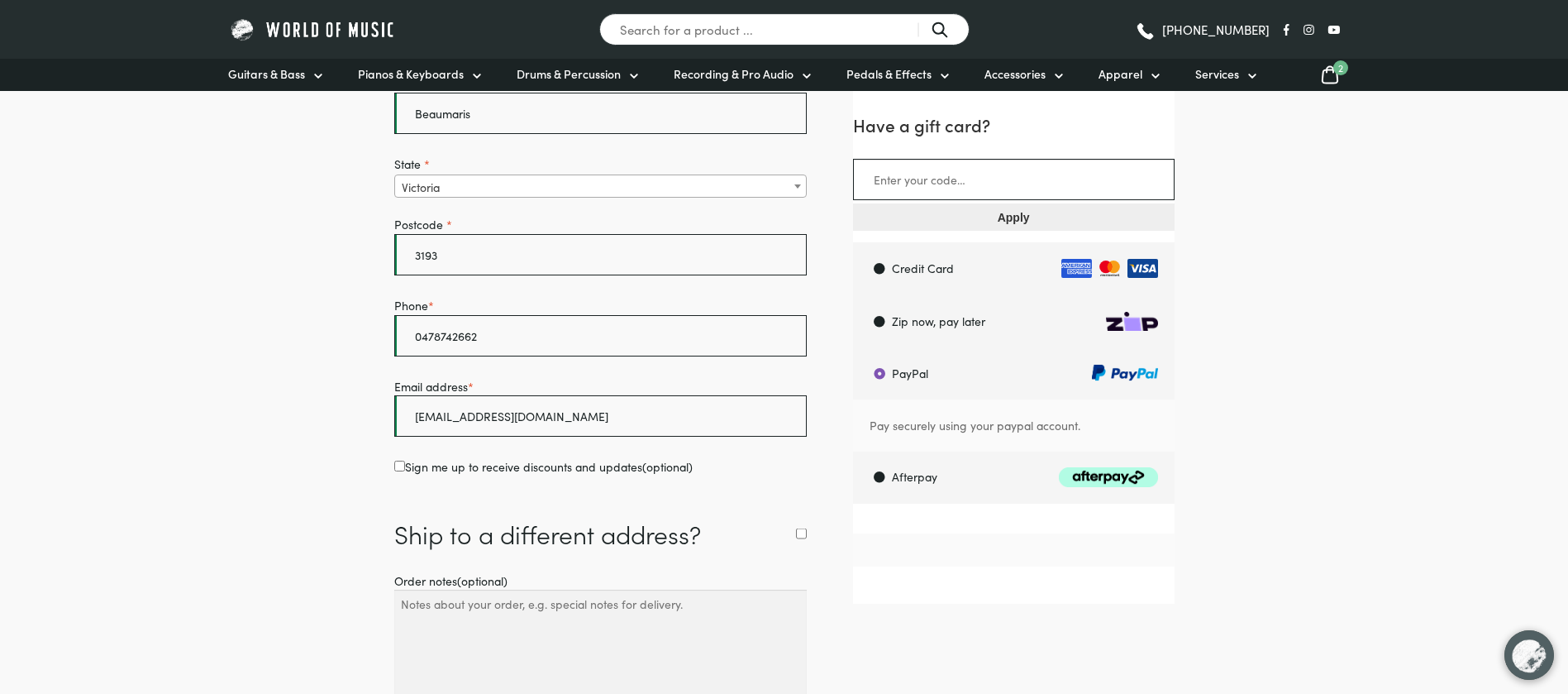
click at [1032, 512] on form "Billing details First name * Lynn Last name * Cortes Company name (optional) Co…" at bounding box center [784, 196] width 780 height 1079
click at [1044, 512] on iframe "Checkout" at bounding box center [1013, 585] width 321 height 37
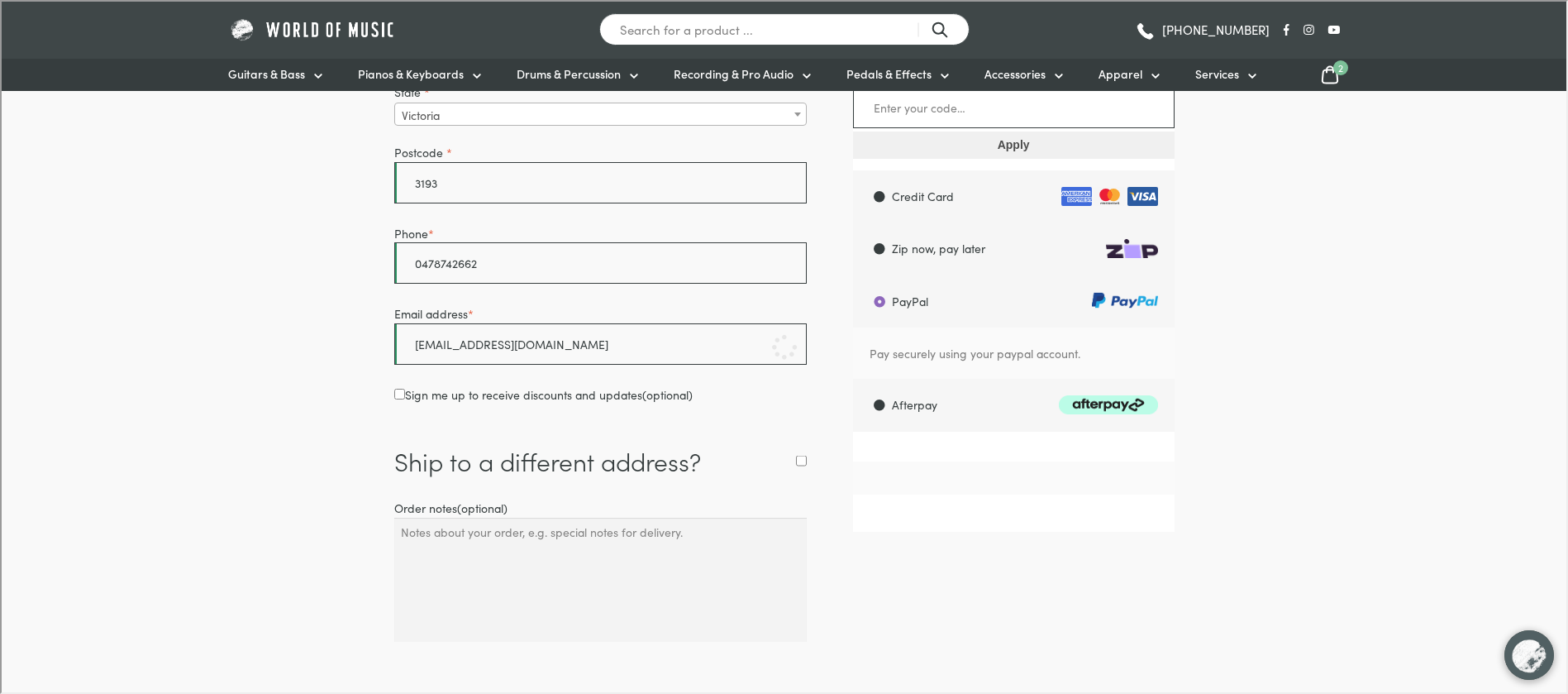
scroll to position [685, 0]
